Goal: Task Accomplishment & Management: Use online tool/utility

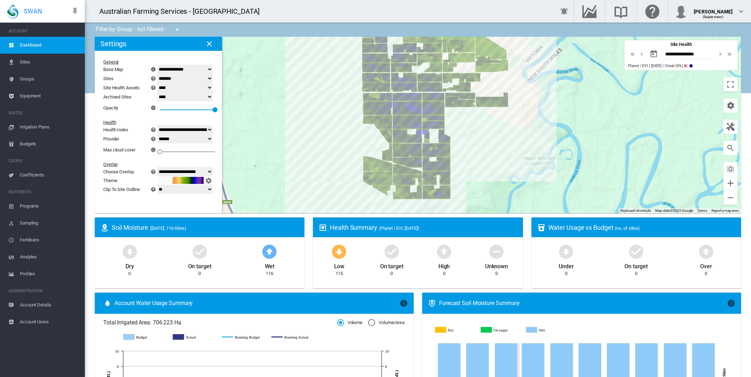
select select "**********"
select select "********"
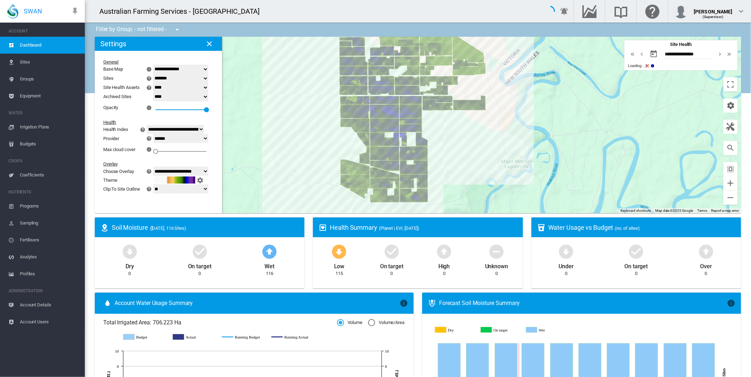
drag, startPoint x: 468, startPoint y: 168, endPoint x: 510, endPoint y: 189, distance: 47.4
click at [510, 189] on div at bounding box center [418, 125] width 646 height 177
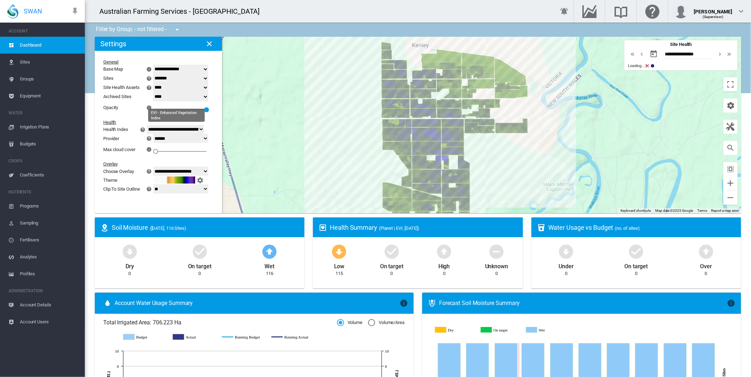
click at [204, 129] on select "**********" at bounding box center [175, 129] width 57 height 9
select select "**********"
click at [155, 125] on select "**********" at bounding box center [175, 129] width 57 height 9
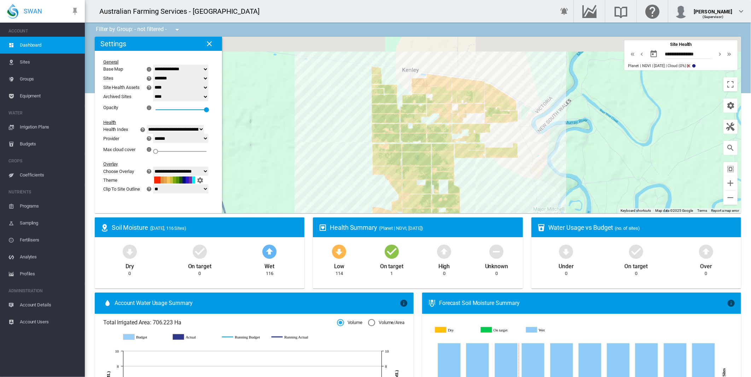
drag, startPoint x: 482, startPoint y: 139, endPoint x: 471, endPoint y: 167, distance: 30.3
click at [471, 167] on div at bounding box center [418, 125] width 646 height 177
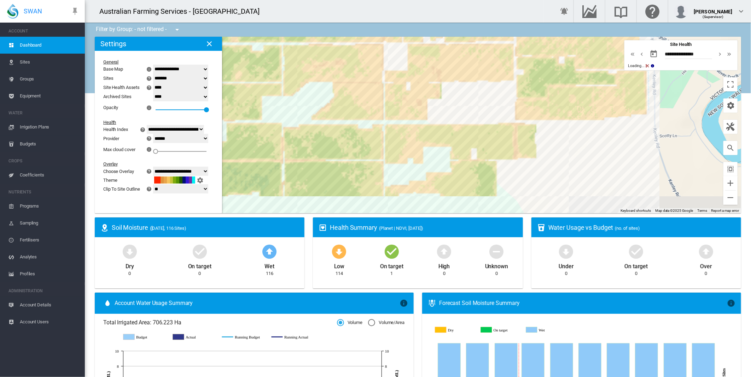
drag, startPoint x: 450, startPoint y: 170, endPoint x: 494, endPoint y: 87, distance: 94.1
click at [497, 83] on div at bounding box center [418, 125] width 646 height 177
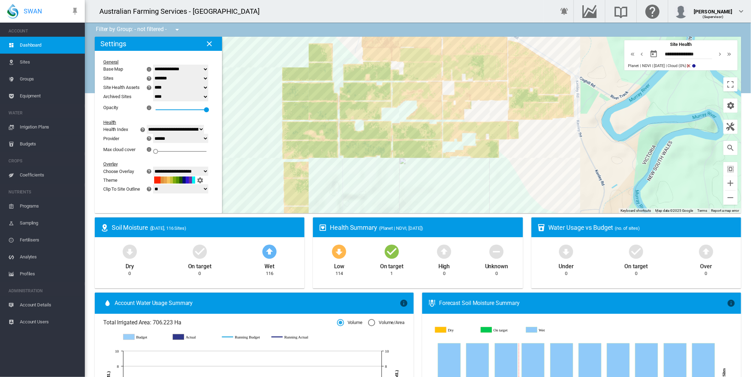
drag, startPoint x: 482, startPoint y: 112, endPoint x: 485, endPoint y: 118, distance: 6.6
click at [485, 118] on div at bounding box center [418, 125] width 646 height 177
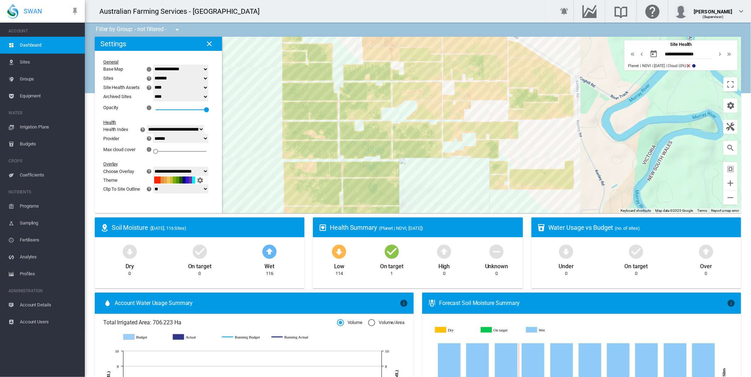
click at [208, 140] on select "**********" at bounding box center [180, 138] width 55 height 9
click at [207, 169] on select "**********" at bounding box center [180, 171] width 55 height 9
select select "********"
click at [157, 168] on select "**********" at bounding box center [180, 171] width 55 height 9
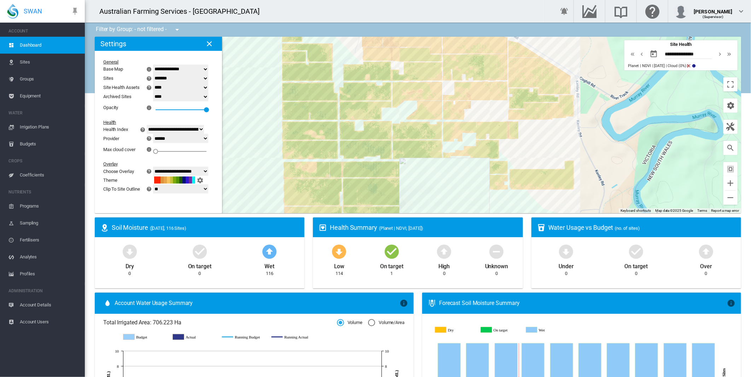
type input "**********"
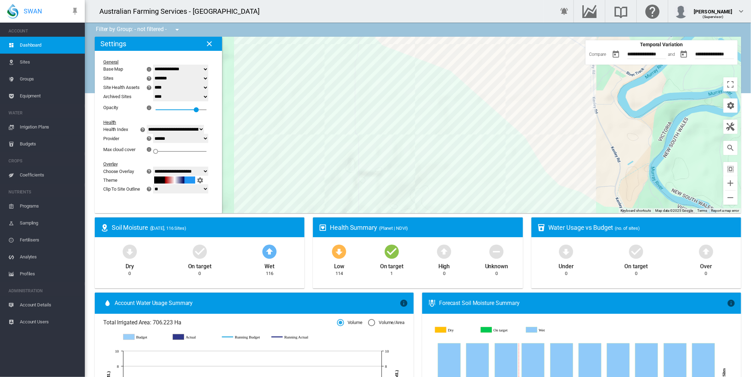
drag, startPoint x: 526, startPoint y: 197, endPoint x: 544, endPoint y: 173, distance: 30.0
click at [544, 173] on div at bounding box center [418, 125] width 646 height 177
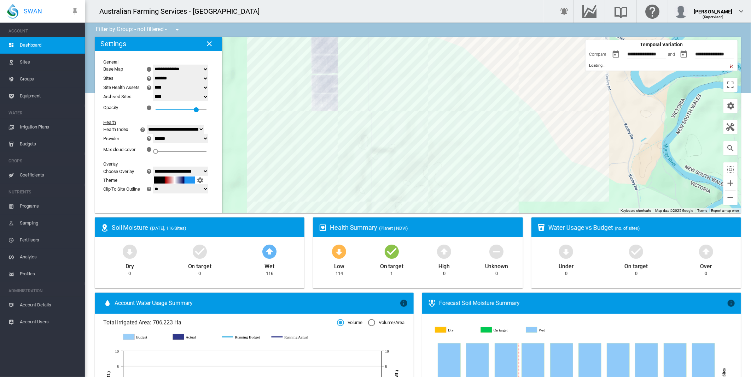
drag, startPoint x: 520, startPoint y: 181, endPoint x: 526, endPoint y: 168, distance: 14.5
click at [526, 168] on div at bounding box center [418, 125] width 646 height 177
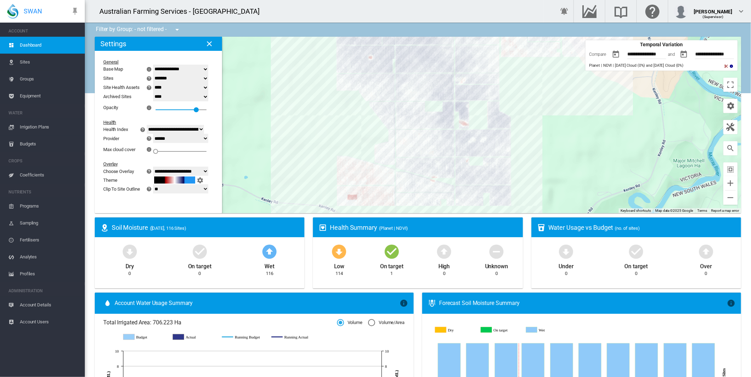
drag, startPoint x: 526, startPoint y: 157, endPoint x: 543, endPoint y: 84, distance: 74.8
click at [543, 84] on div at bounding box center [418, 125] width 646 height 177
drag, startPoint x: 536, startPoint y: 89, endPoint x: 533, endPoint y: 98, distance: 9.4
click at [533, 98] on div at bounding box center [418, 125] width 646 height 177
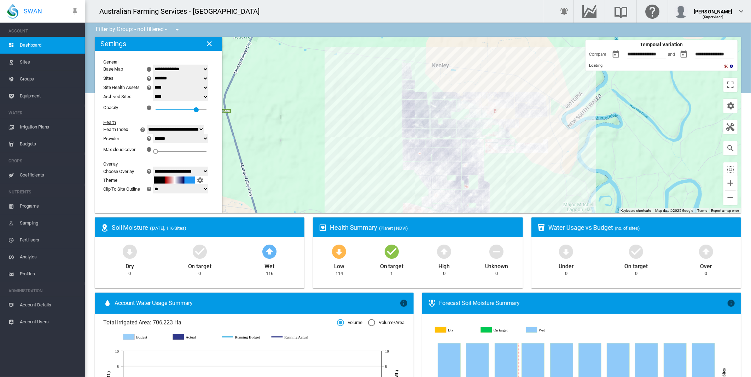
drag, startPoint x: 532, startPoint y: 102, endPoint x: 499, endPoint y: 178, distance: 83.6
click at [499, 178] on div at bounding box center [418, 125] width 646 height 177
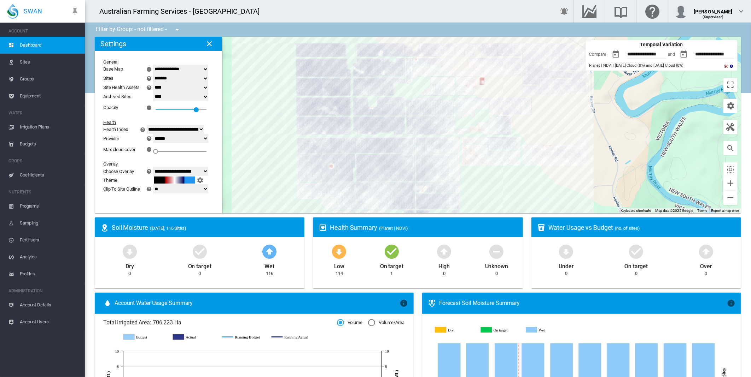
click at [518, 191] on div at bounding box center [418, 125] width 646 height 177
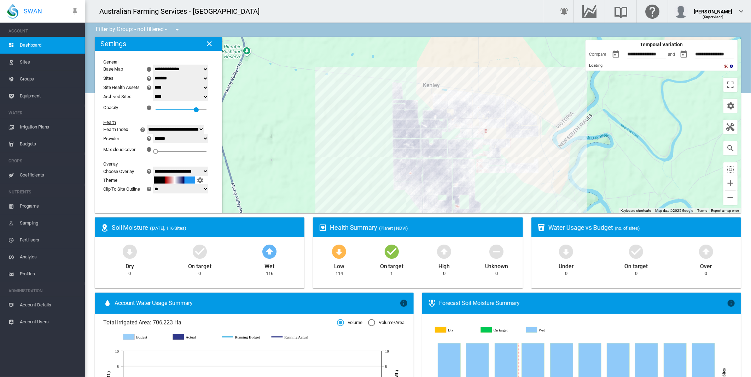
drag, startPoint x: 492, startPoint y: 188, endPoint x: 494, endPoint y: 184, distance: 4.4
click at [494, 184] on div at bounding box center [418, 125] width 646 height 177
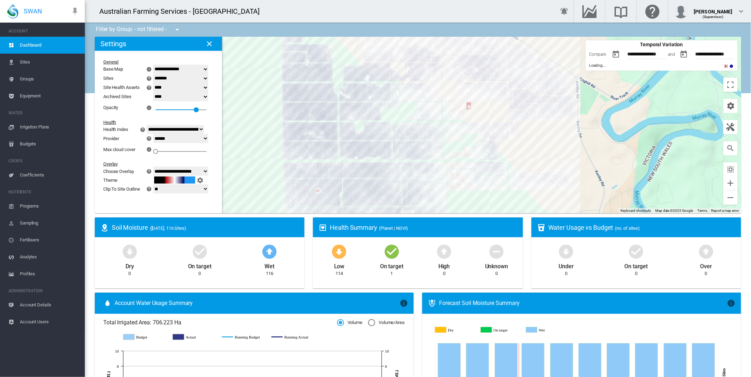
drag, startPoint x: 497, startPoint y: 149, endPoint x: 523, endPoint y: 141, distance: 28.2
click at [523, 141] on div at bounding box center [418, 125] width 646 height 177
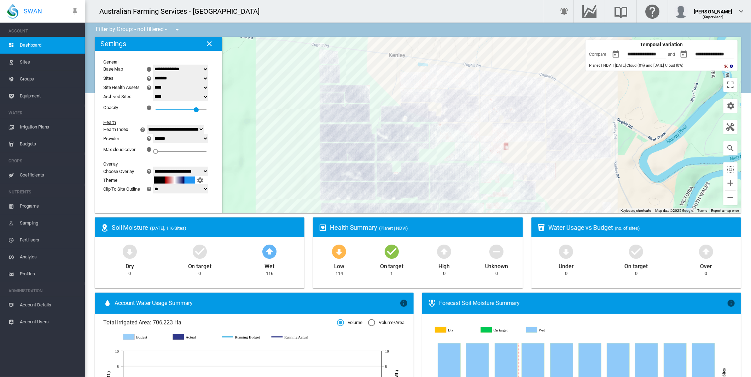
drag, startPoint x: 529, startPoint y: 137, endPoint x: 569, endPoint y: 181, distance: 59.3
click at [569, 181] on div at bounding box center [418, 125] width 646 height 177
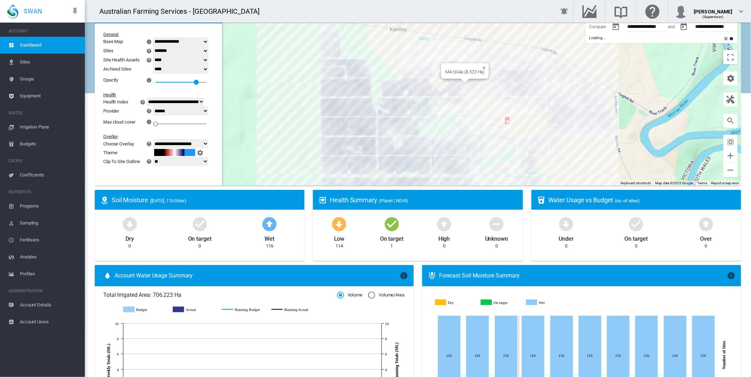
scroll to position [39, 0]
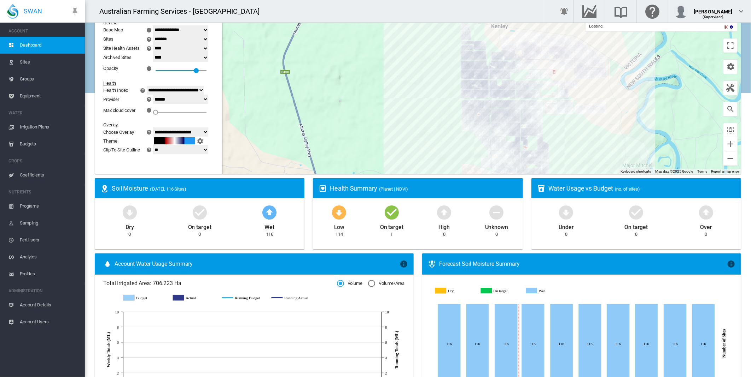
drag, startPoint x: 564, startPoint y: 141, endPoint x: 582, endPoint y: 81, distance: 62.2
click at [582, 75] on div at bounding box center [418, 86] width 646 height 177
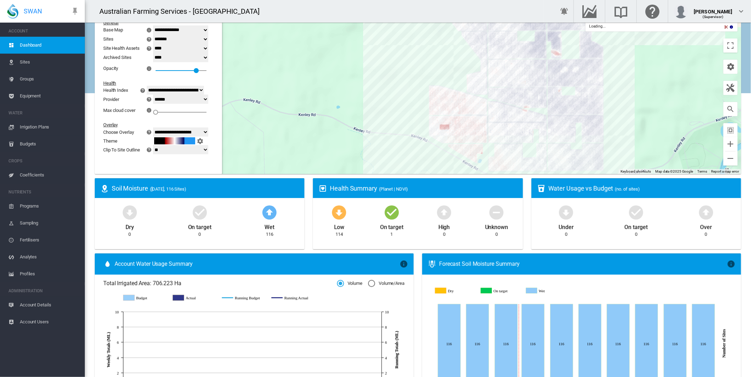
drag, startPoint x: 566, startPoint y: 136, endPoint x: 633, endPoint y: 50, distance: 109.0
click at [633, 50] on div at bounding box center [418, 86] width 646 height 177
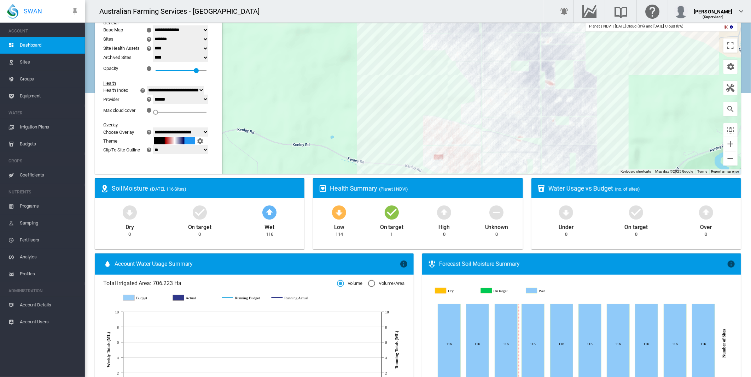
drag, startPoint x: 622, startPoint y: 78, endPoint x: 610, endPoint y: 158, distance: 81.2
click at [610, 158] on div at bounding box center [418, 86] width 646 height 177
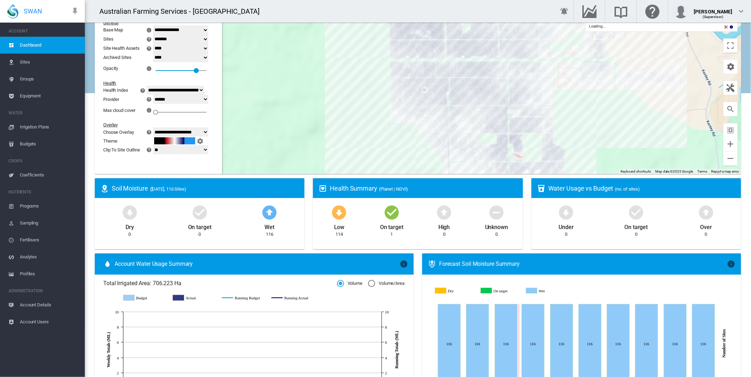
drag, startPoint x: 625, startPoint y: 96, endPoint x: 592, endPoint y: 123, distance: 42.7
click at [592, 123] on div at bounding box center [418, 86] width 646 height 177
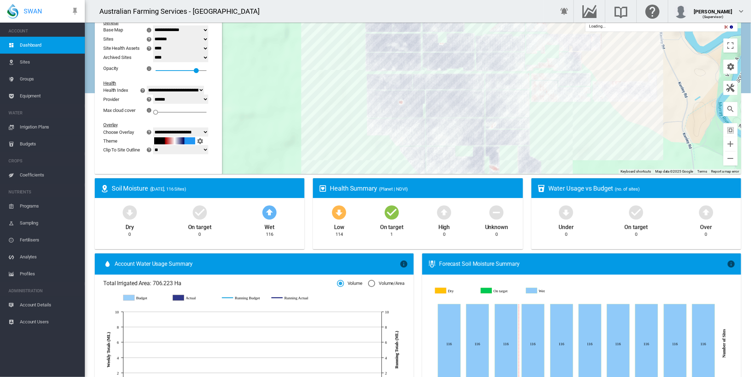
drag, startPoint x: 587, startPoint y: 108, endPoint x: 561, endPoint y: 122, distance: 29.4
click at [561, 122] on div at bounding box center [418, 86] width 646 height 177
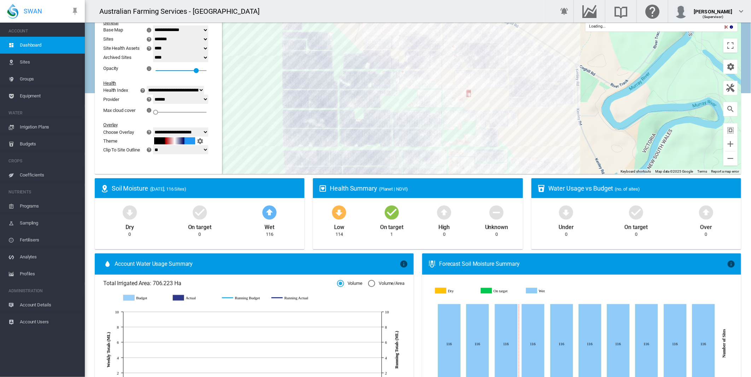
drag, startPoint x: 457, startPoint y: 80, endPoint x: 559, endPoint y: 178, distance: 141.7
click at [558, 178] on ms-widget "← Move left → Move right ↑ Move up ↓ Move down + Zoom in - Zoom out Home Jump l…" at bounding box center [417, 88] width 655 height 181
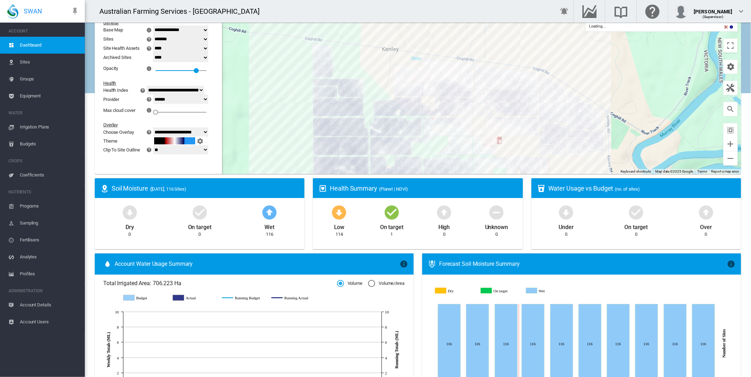
drag, startPoint x: 370, startPoint y: 79, endPoint x: 348, endPoint y: 61, distance: 27.7
click at [351, 62] on div at bounding box center [418, 86] width 646 height 177
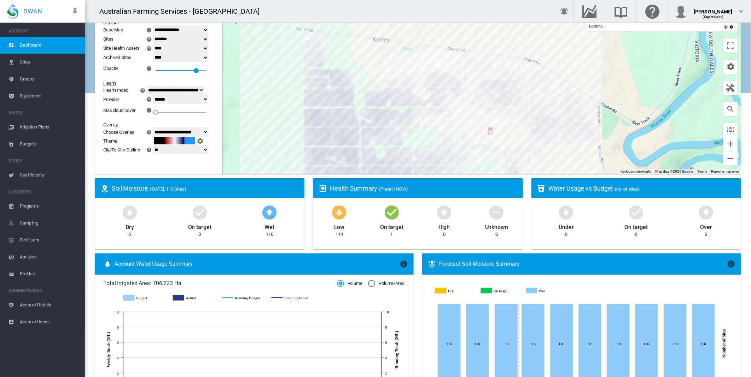
drag, startPoint x: 362, startPoint y: 72, endPoint x: 357, endPoint y: 64, distance: 9.3
click at [357, 64] on div at bounding box center [418, 86] width 646 height 177
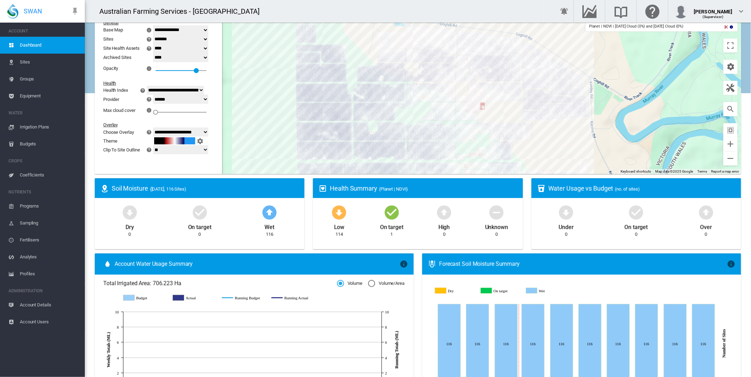
drag, startPoint x: 580, startPoint y: 157, endPoint x: 571, endPoint y: 124, distance: 34.5
click at [572, 125] on div at bounding box center [418, 86] width 646 height 177
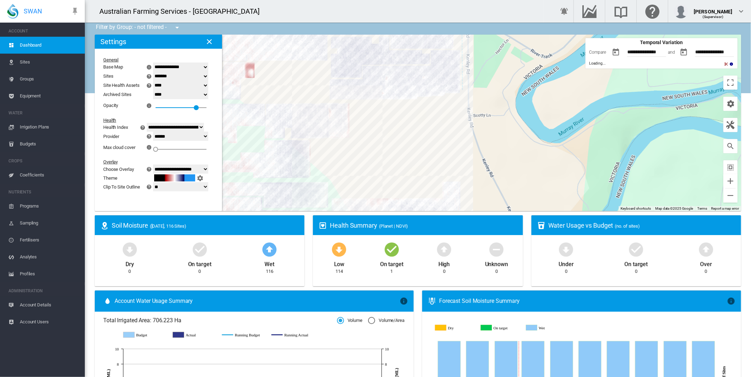
scroll to position [0, 0]
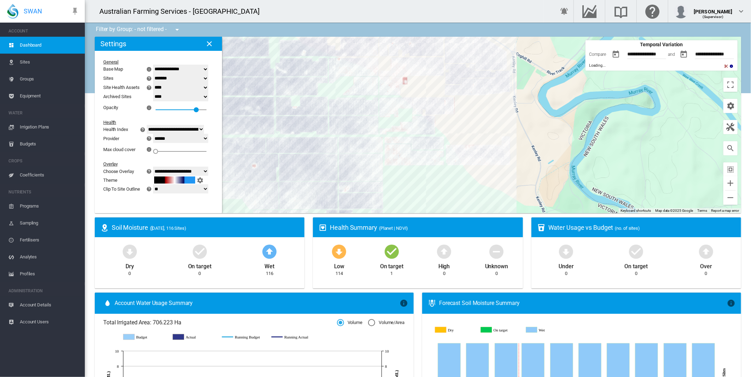
drag, startPoint x: 453, startPoint y: 132, endPoint x: 547, endPoint y: 104, distance: 97.6
click at [553, 87] on div at bounding box center [418, 125] width 646 height 177
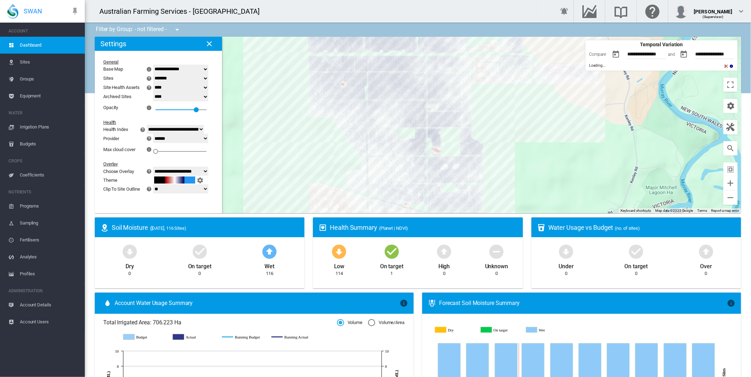
drag, startPoint x: 533, startPoint y: 156, endPoint x: 538, endPoint y: 121, distance: 35.3
click at [538, 121] on div at bounding box center [418, 125] width 646 height 177
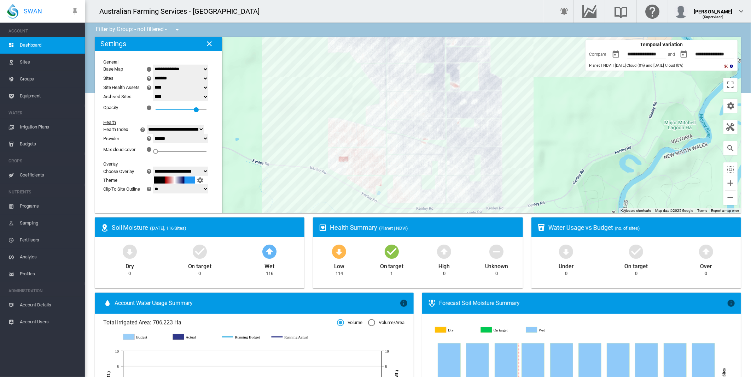
drag, startPoint x: 545, startPoint y: 149, endPoint x: 561, endPoint y: 89, distance: 61.8
click at [561, 90] on div at bounding box center [418, 125] width 646 height 177
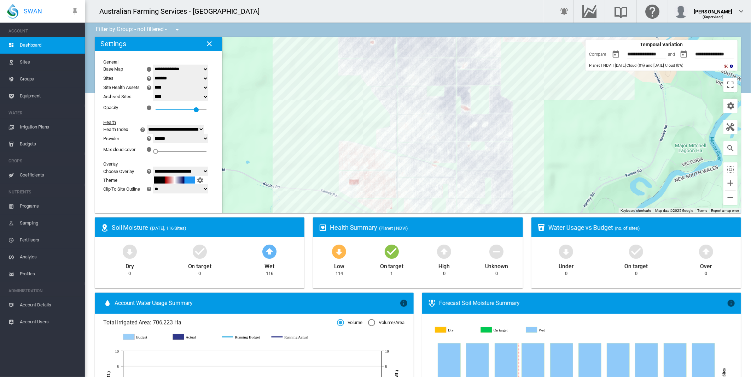
drag, startPoint x: 542, startPoint y: 130, endPoint x: 553, endPoint y: 160, distance: 31.9
click at [553, 160] on div at bounding box center [418, 125] width 646 height 177
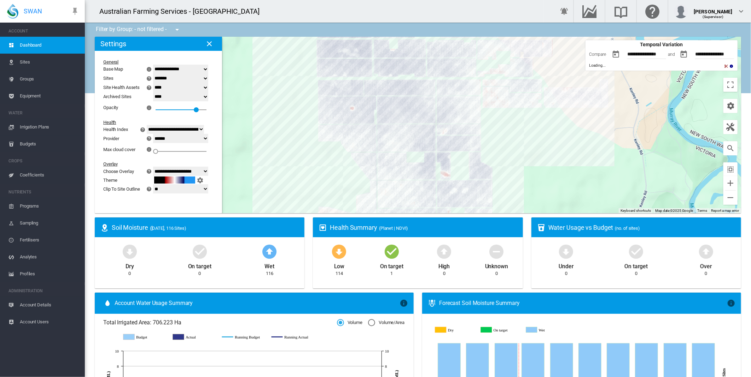
drag, startPoint x: 311, startPoint y: 94, endPoint x: 291, endPoint y: 162, distance: 70.4
click at [291, 161] on div at bounding box center [418, 125] width 646 height 177
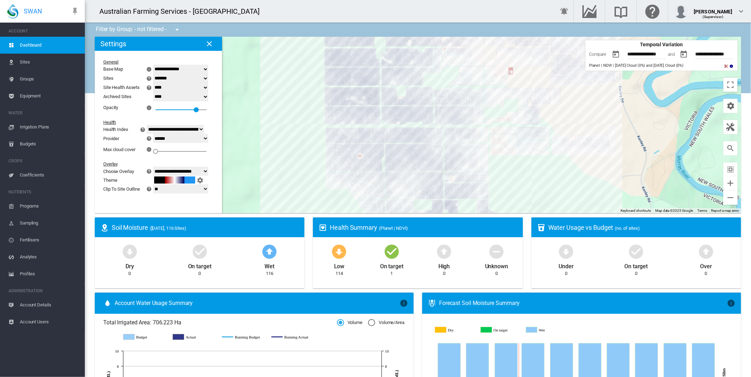
drag, startPoint x: 284, startPoint y: 122, endPoint x: 294, endPoint y: 171, distance: 50.9
click at [294, 171] on div at bounding box center [418, 125] width 646 height 177
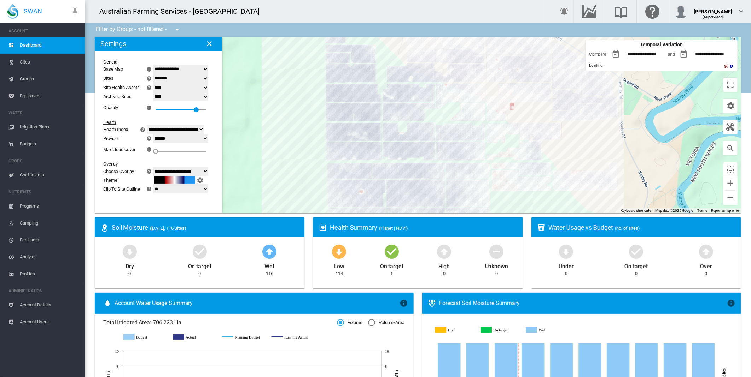
drag, startPoint x: 288, startPoint y: 165, endPoint x: 262, endPoint y: 128, distance: 45.3
click at [285, 168] on div at bounding box center [418, 125] width 646 height 177
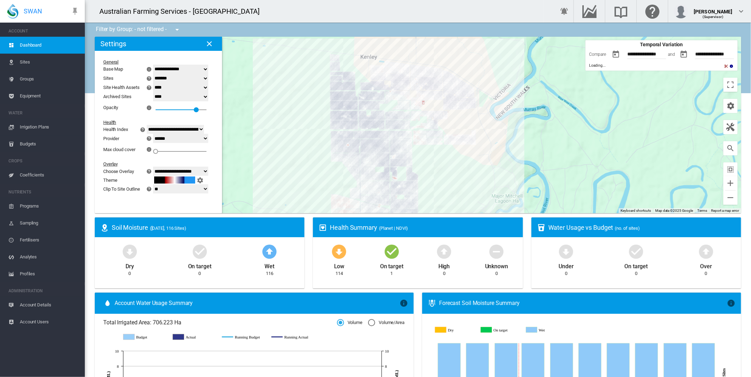
drag, startPoint x: 252, startPoint y: 157, endPoint x: 294, endPoint y: 125, distance: 53.2
click at [294, 125] on div at bounding box center [418, 125] width 646 height 177
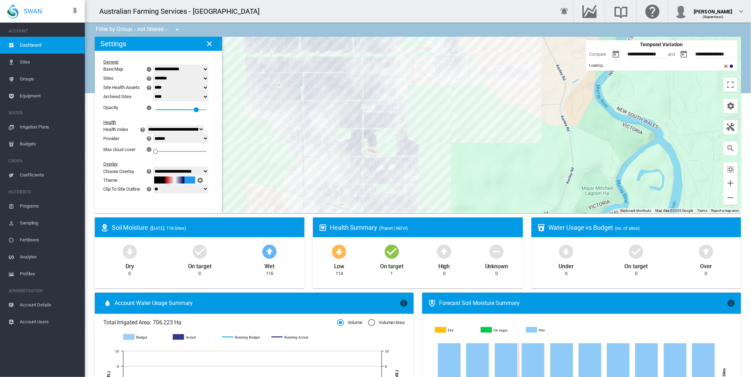
drag, startPoint x: 429, startPoint y: 178, endPoint x: 463, endPoint y: 158, distance: 39.5
click at [463, 158] on div at bounding box center [418, 125] width 646 height 177
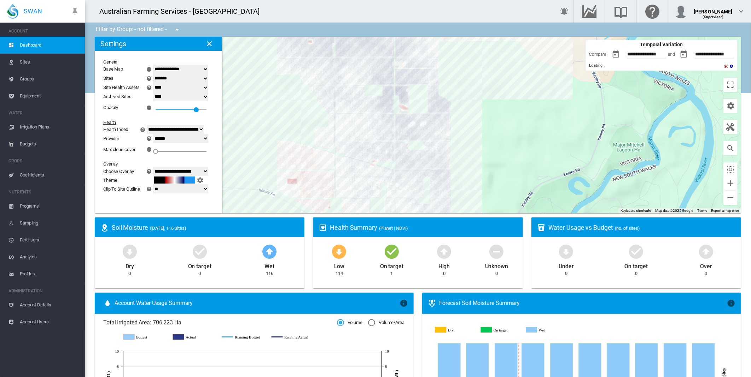
drag, startPoint x: 480, startPoint y: 115, endPoint x: 483, endPoint y: 107, distance: 8.9
click at [483, 107] on div at bounding box center [418, 125] width 646 height 177
